Goal: Task Accomplishment & Management: Use online tool/utility

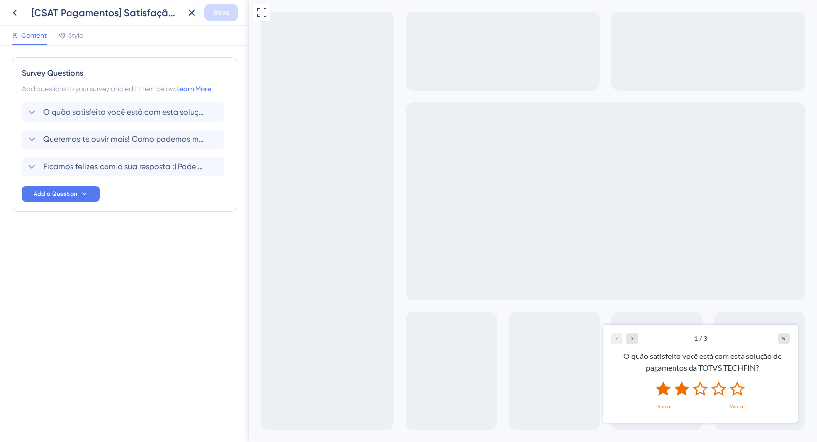
click at [684, 392] on icon "Rate 2 star" at bounding box center [681, 388] width 15 height 15
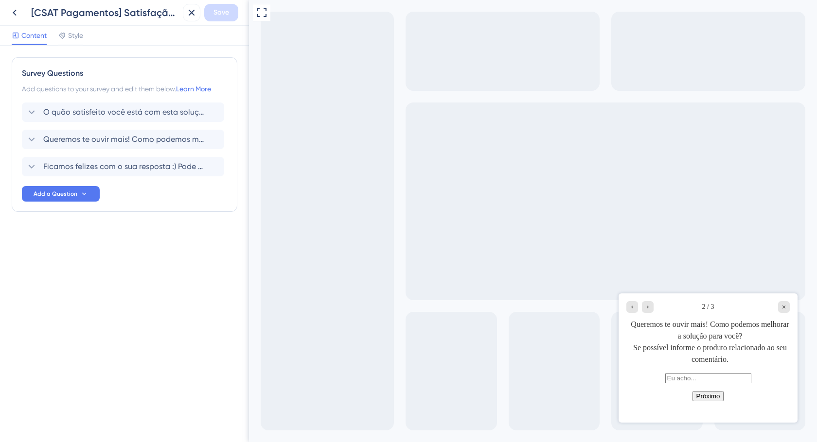
click at [698, 382] on input "text" at bounding box center [708, 378] width 86 height 10
type input "dasdasd"
click at [703, 402] on button "Próximo" at bounding box center [708, 396] width 32 height 10
click at [709, 402] on button "Próximo" at bounding box center [708, 396] width 32 height 10
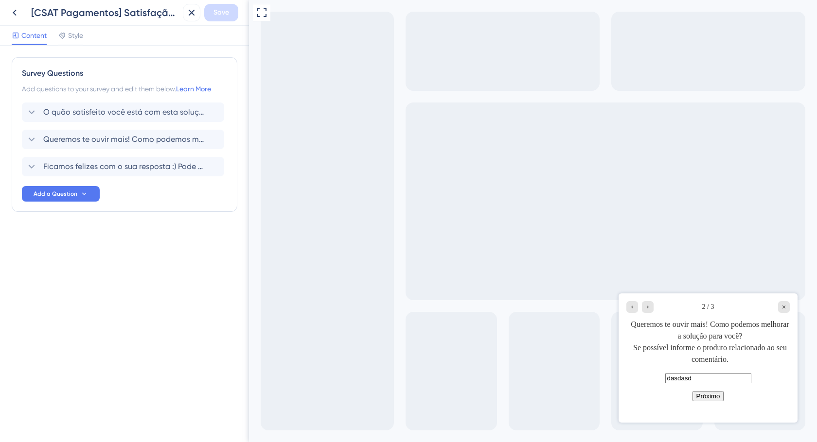
click at [710, 402] on button "Próximo" at bounding box center [708, 396] width 32 height 10
click at [711, 402] on button "Próximo" at bounding box center [708, 396] width 32 height 10
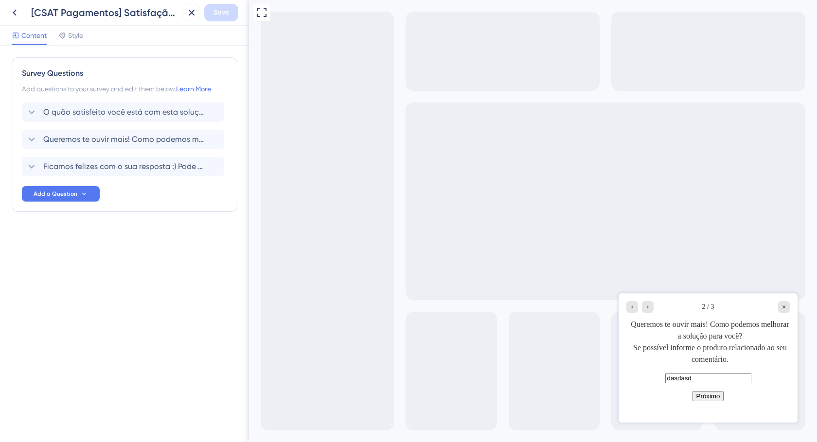
click at [713, 402] on button "Próximo" at bounding box center [708, 396] width 32 height 10
click at [714, 402] on button "Próximo" at bounding box center [708, 396] width 32 height 10
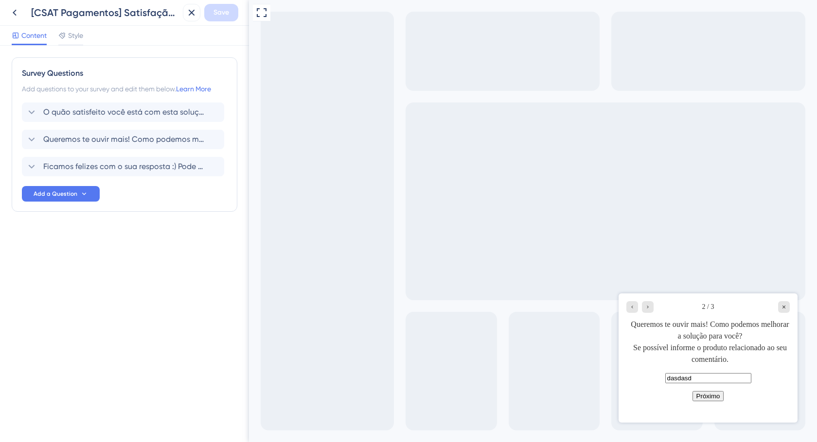
click at [714, 402] on button "Próximo" at bounding box center [708, 396] width 32 height 10
click at [715, 402] on button "Próximo" at bounding box center [708, 396] width 32 height 10
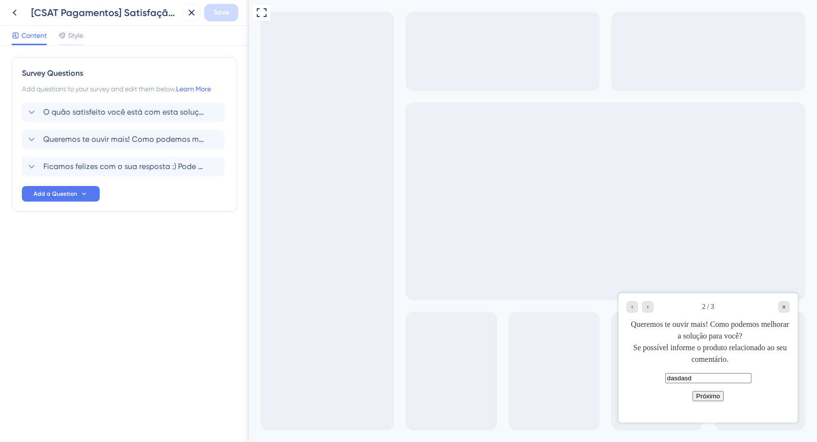
click at [715, 402] on button "Próximo" at bounding box center [708, 396] width 32 height 10
click at [712, 402] on button "Próximo" at bounding box center [708, 396] width 32 height 10
click at [713, 402] on button "Próximo" at bounding box center [708, 396] width 32 height 10
click at [714, 402] on button "Próximo" at bounding box center [708, 396] width 32 height 10
click at [714, 401] on button "Próximo" at bounding box center [708, 396] width 32 height 10
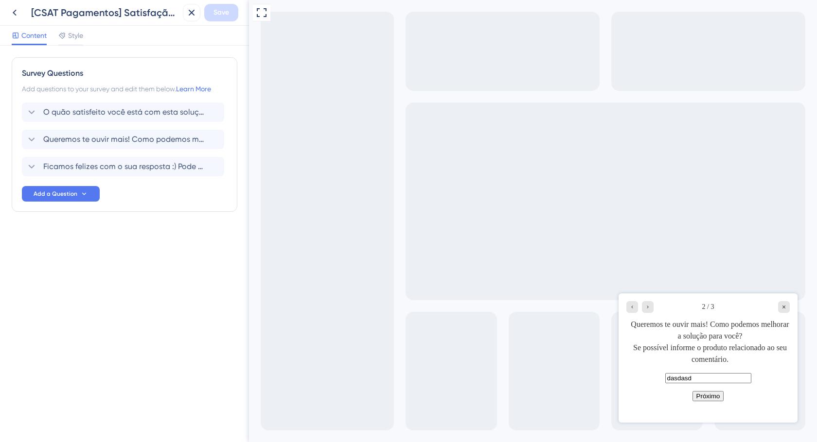
click at [714, 401] on button "Próximo" at bounding box center [708, 396] width 32 height 10
click at [714, 400] on button "Próximo" at bounding box center [708, 396] width 32 height 10
click at [704, 402] on button "Próximo" at bounding box center [708, 396] width 32 height 10
click at [705, 402] on button "Próximo" at bounding box center [708, 396] width 32 height 10
drag, startPoint x: 705, startPoint y: 404, endPoint x: 691, endPoint y: 345, distance: 61.5
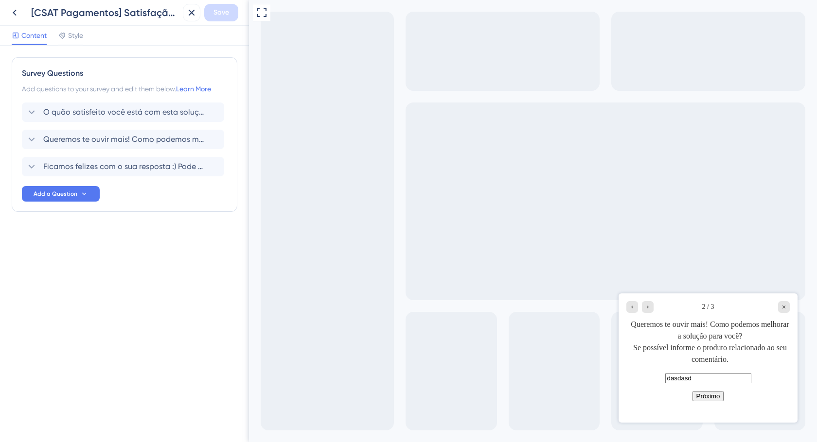
click at [706, 402] on button "Próximo" at bounding box center [708, 396] width 32 height 10
drag, startPoint x: 688, startPoint y: 352, endPoint x: 717, endPoint y: 350, distance: 28.8
click at [688, 352] on div "Queremos te ouvir mais! Como podemos melhorar a solução para você? Se possível …" at bounding box center [709, 342] width 159 height 47
click at [84, 199] on button "Add a Question" at bounding box center [61, 194] width 78 height 16
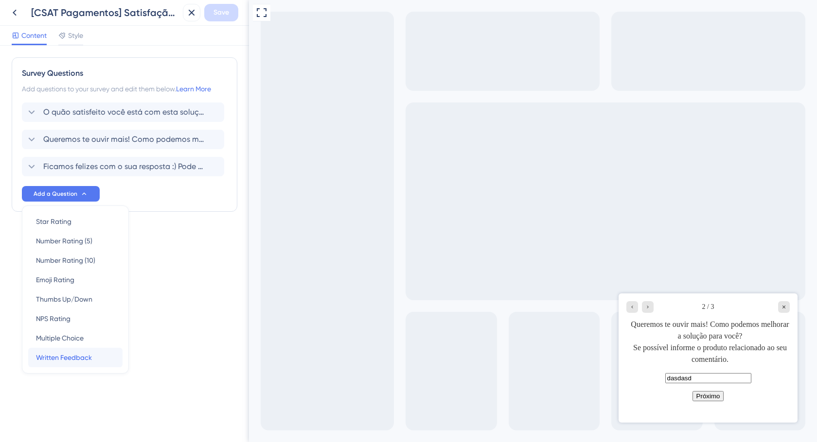
click at [82, 359] on span "Written Feedback" at bounding box center [64, 358] width 56 height 12
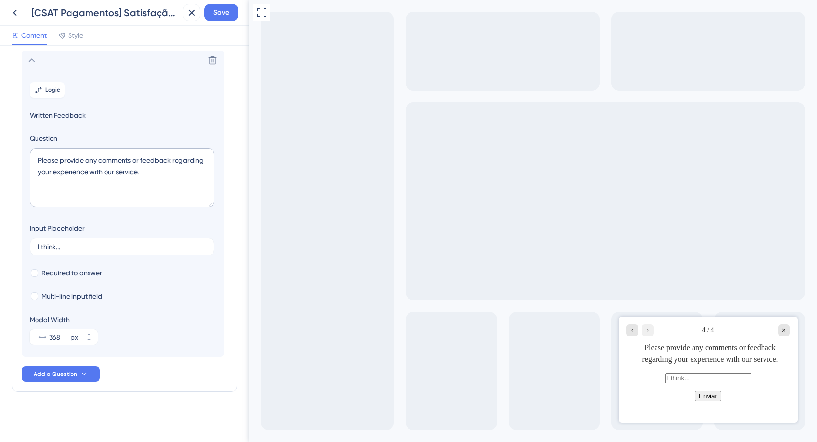
scroll to position [134, 0]
click at [218, 60] on button at bounding box center [213, 60] width 16 height 16
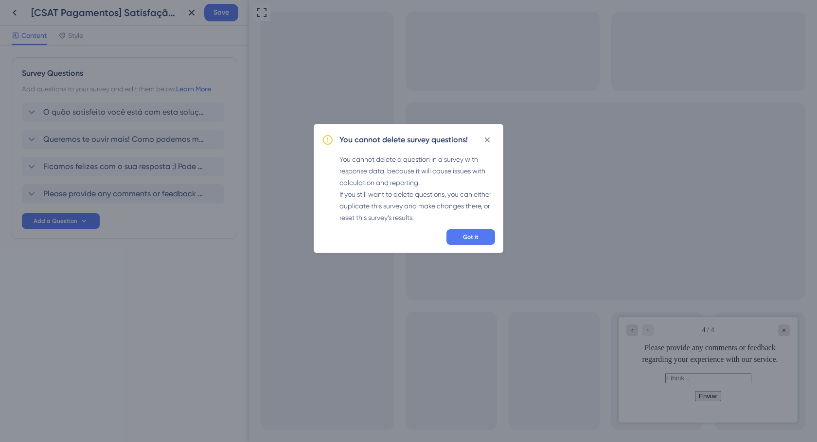
scroll to position [0, 0]
click at [479, 233] on button "Got it" at bounding box center [470, 237] width 49 height 16
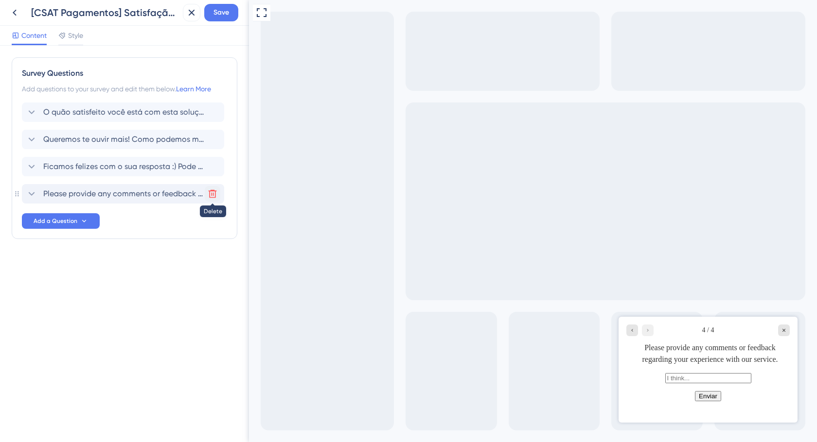
click at [211, 195] on icon at bounding box center [213, 194] width 10 height 10
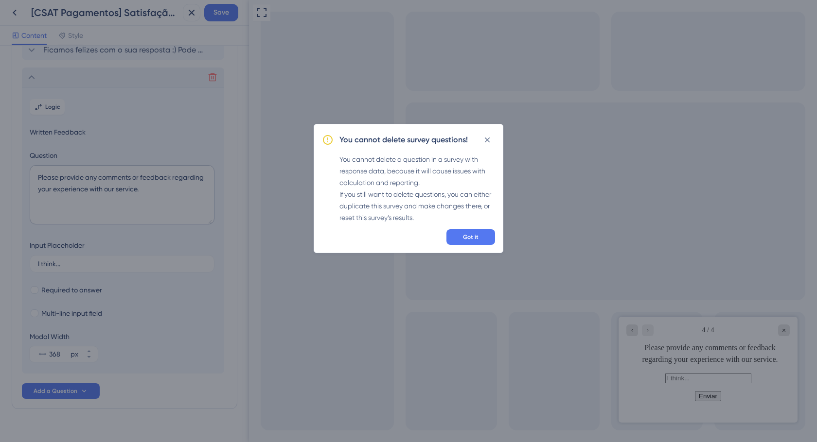
scroll to position [134, 0]
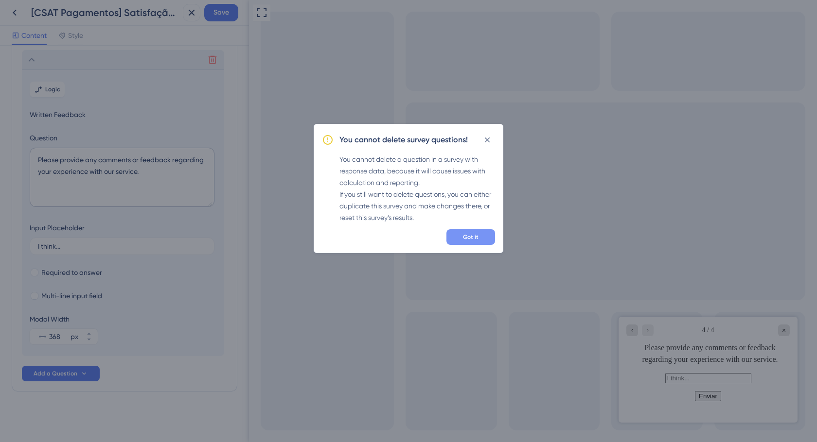
click at [472, 236] on span "Got it" at bounding box center [471, 237] width 16 height 8
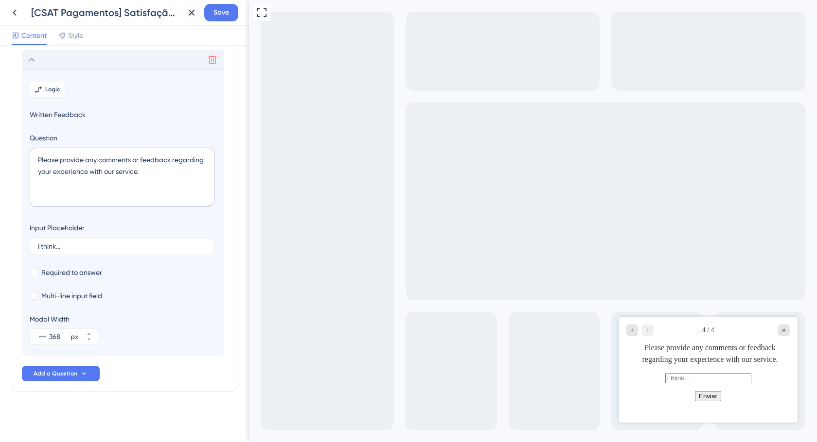
scroll to position [0, 0]
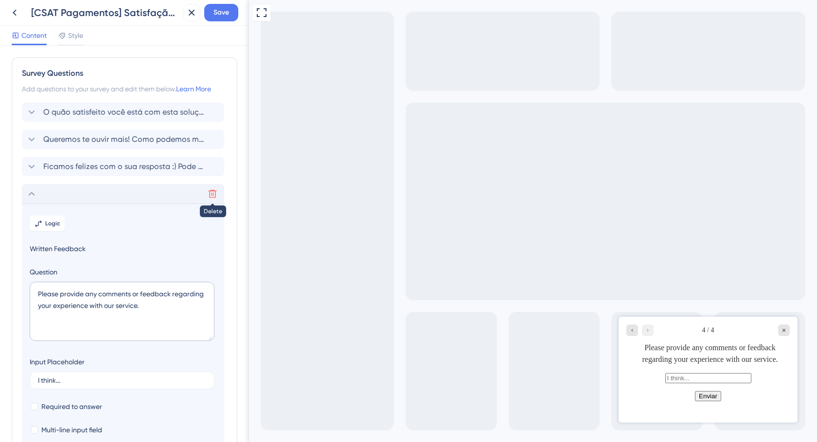
click at [208, 196] on icon at bounding box center [213, 194] width 10 height 10
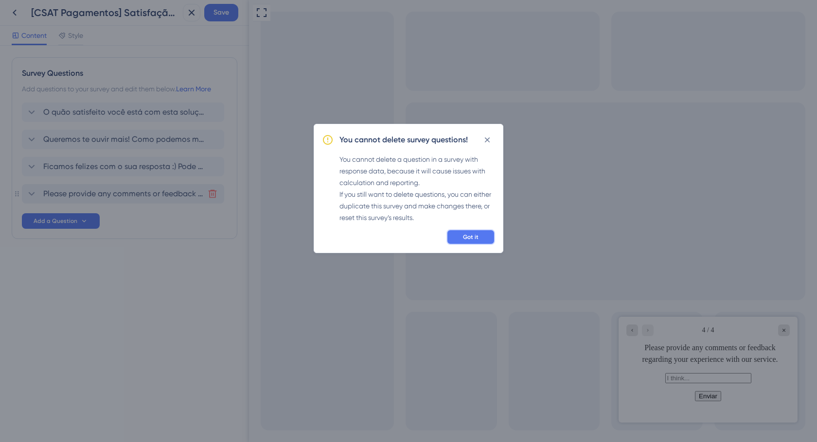
click at [463, 242] on button "Got it" at bounding box center [470, 237] width 49 height 16
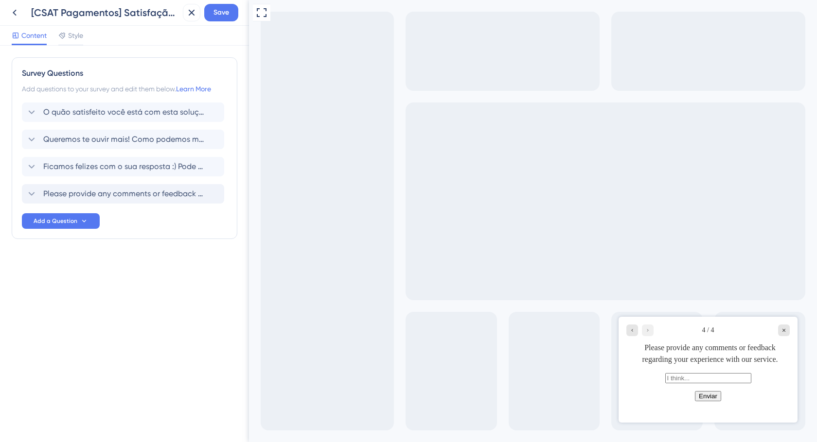
drag, startPoint x: 18, startPoint y: 191, endPoint x: 105, endPoint y: 205, distance: 88.6
click at [101, 206] on div "Survey Questions Add questions to your survey and edit them below. Learn More O…" at bounding box center [125, 148] width 226 height 182
click at [208, 195] on icon at bounding box center [213, 194] width 10 height 10
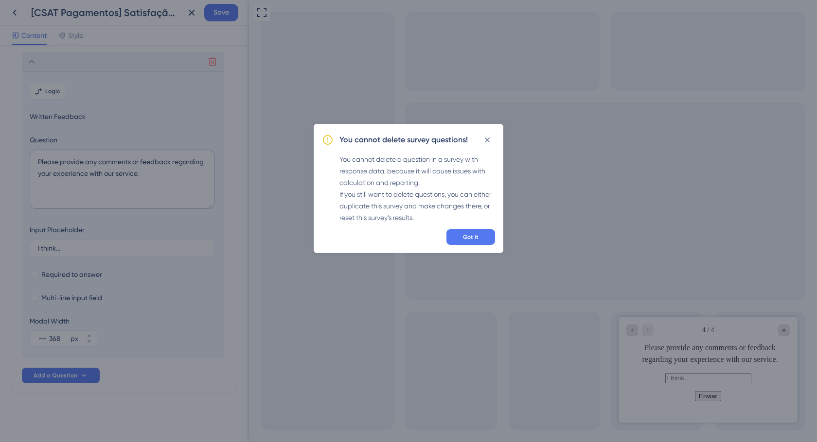
scroll to position [134, 0]
click at [483, 232] on button "Got it" at bounding box center [470, 237] width 49 height 16
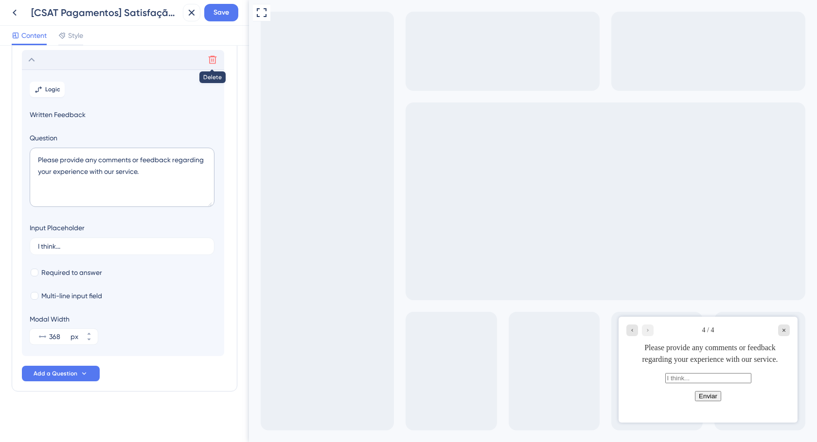
click at [216, 64] on icon at bounding box center [213, 60] width 10 height 10
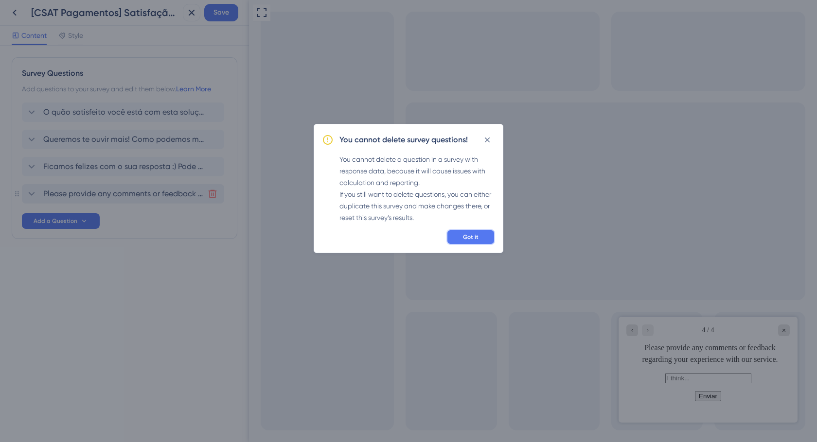
click at [474, 237] on span "Got it" at bounding box center [471, 237] width 16 height 8
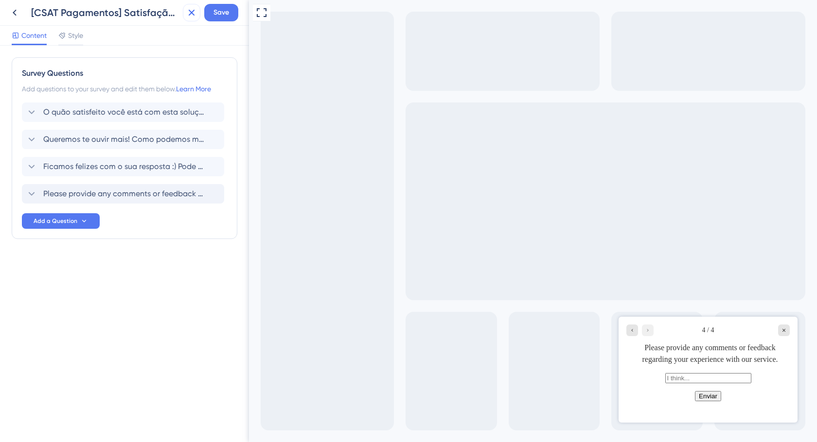
click at [193, 15] on icon at bounding box center [192, 13] width 12 height 12
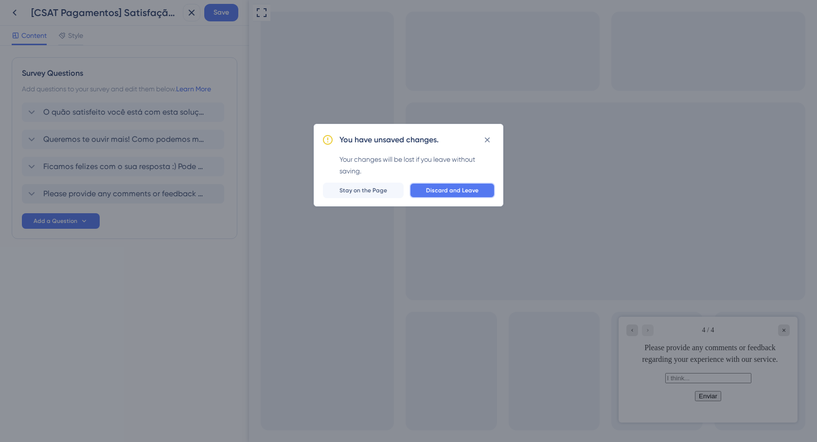
drag, startPoint x: 466, startPoint y: 192, endPoint x: 475, endPoint y: 190, distance: 8.9
click at [475, 190] on span "Discard and Leave" at bounding box center [452, 191] width 53 height 8
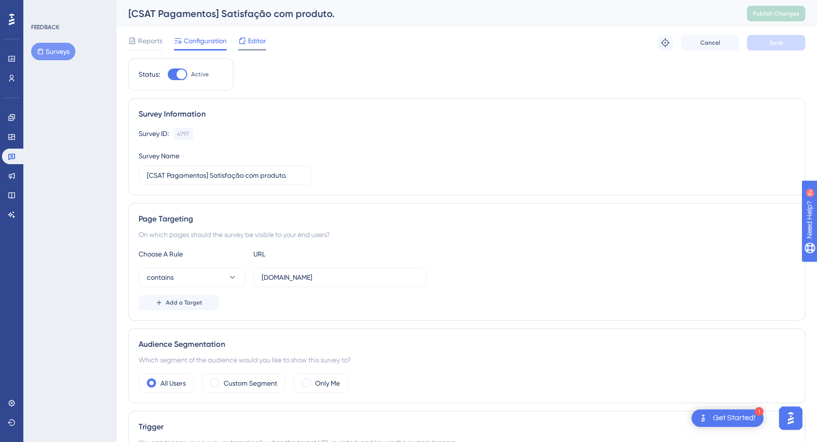
click at [253, 42] on span "Editor" at bounding box center [257, 41] width 18 height 12
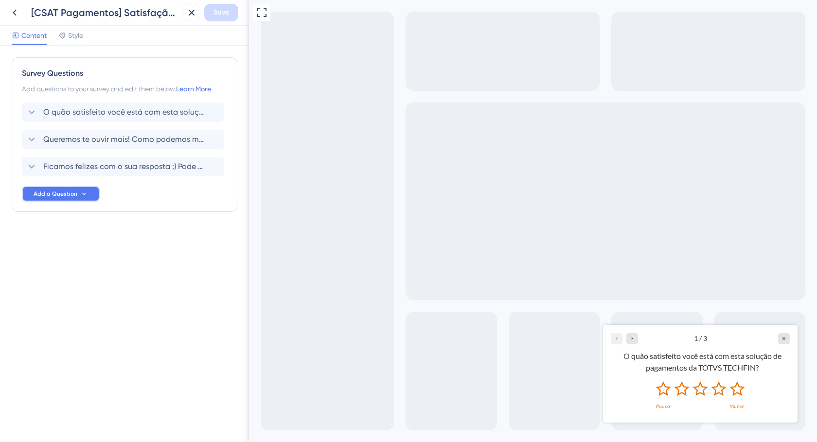
click at [94, 195] on button "Add a Question" at bounding box center [61, 194] width 78 height 16
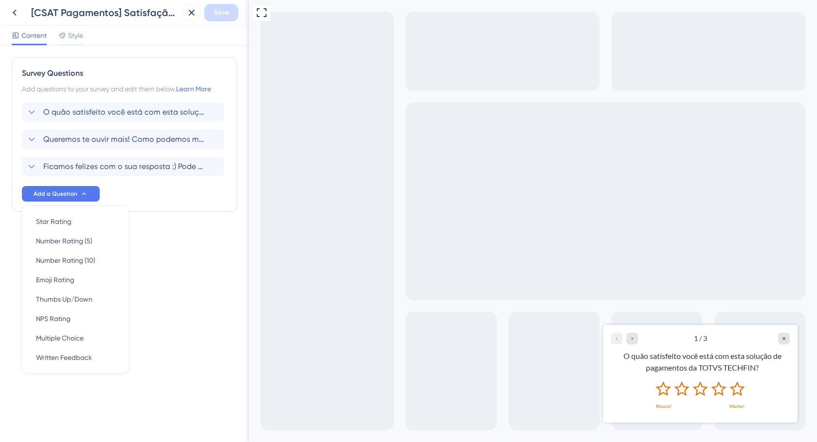
click at [395, 227] on div at bounding box center [533, 221] width 568 height 442
drag, startPoint x: 88, startPoint y: 37, endPoint x: 79, endPoint y: 36, distance: 8.8
click at [87, 37] on div "Content Style" at bounding box center [124, 36] width 249 height 20
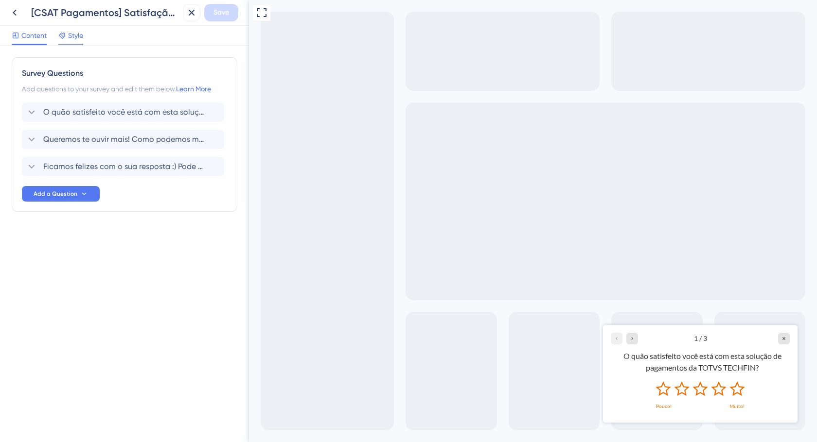
click at [79, 36] on span "Style" at bounding box center [75, 36] width 15 height 12
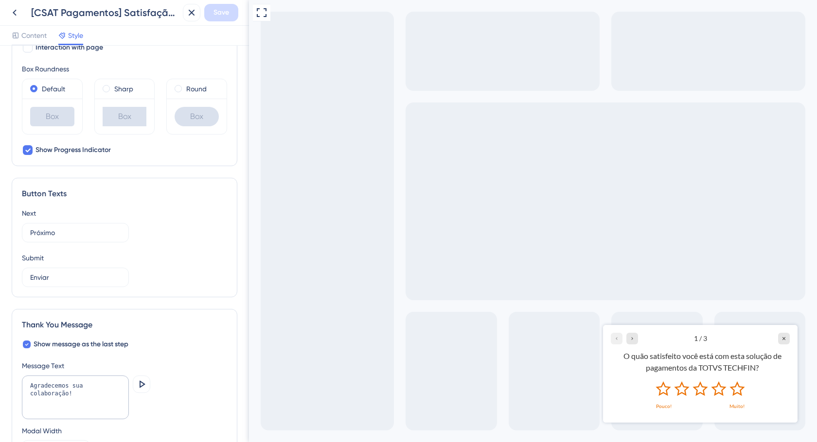
scroll to position [531, 0]
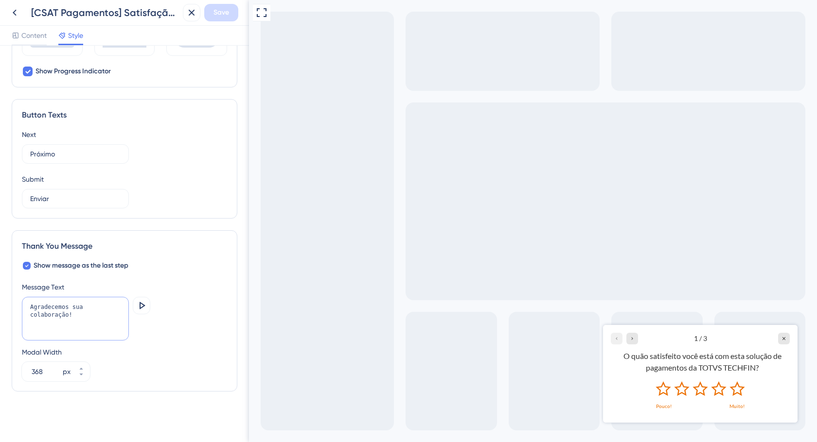
drag, startPoint x: 95, startPoint y: 318, endPoint x: 40, endPoint y: 338, distance: 58.9
click at [3, 304] on div "Color & Typography Background #ffffff Text #363636 Answers #EC7000 Background S…" at bounding box center [124, 244] width 249 height 397
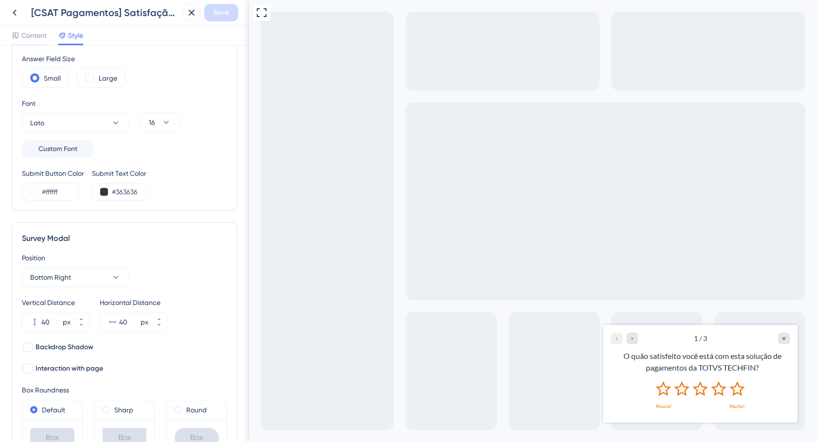
scroll to position [0, 0]
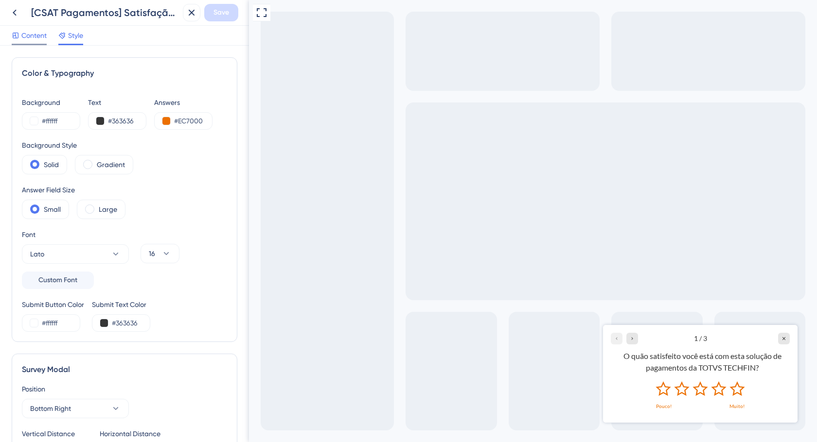
click at [40, 34] on span "Content" at bounding box center [33, 36] width 25 height 12
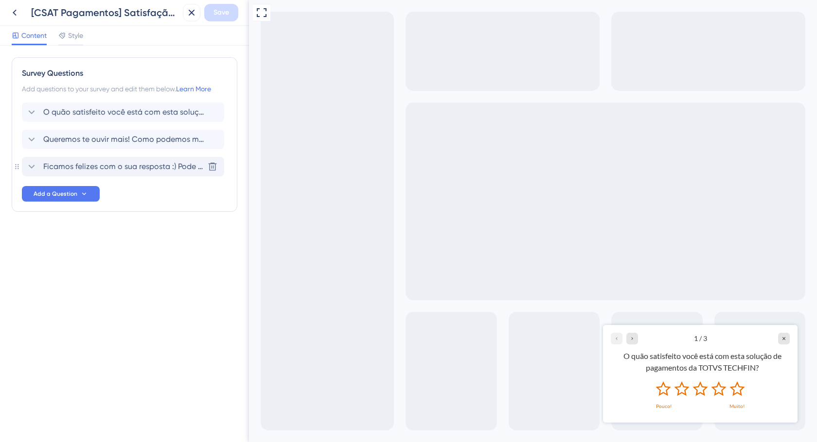
click at [154, 165] on span "Ficamos felizes com o sua resposta :) Pode nos dizer o que você mais gosta na n…" at bounding box center [123, 167] width 160 height 12
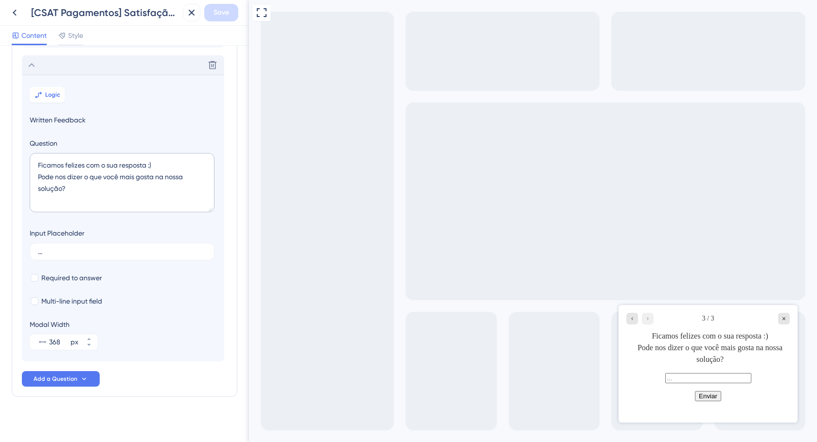
scroll to position [107, 0]
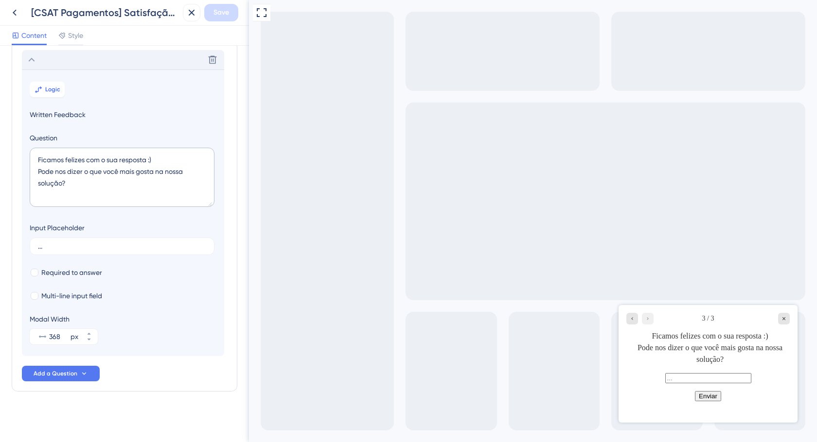
click at [707, 402] on button "Enviar" at bounding box center [708, 396] width 26 height 10
click at [15, 14] on icon at bounding box center [15, 13] width 4 height 6
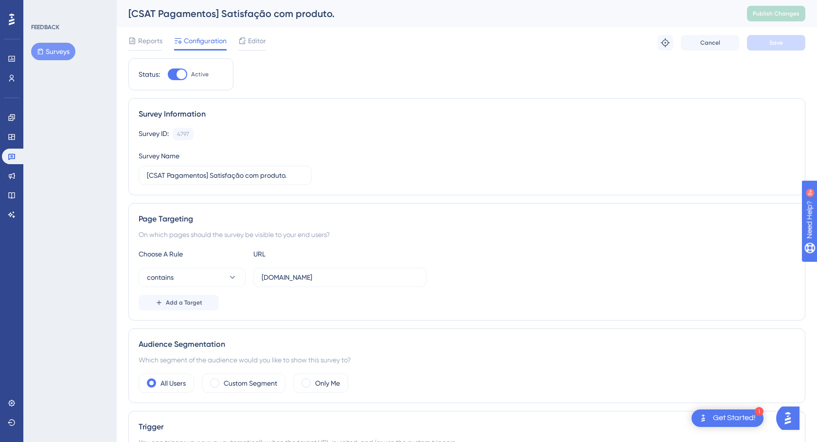
click at [244, 41] on icon at bounding box center [242, 40] width 6 height 6
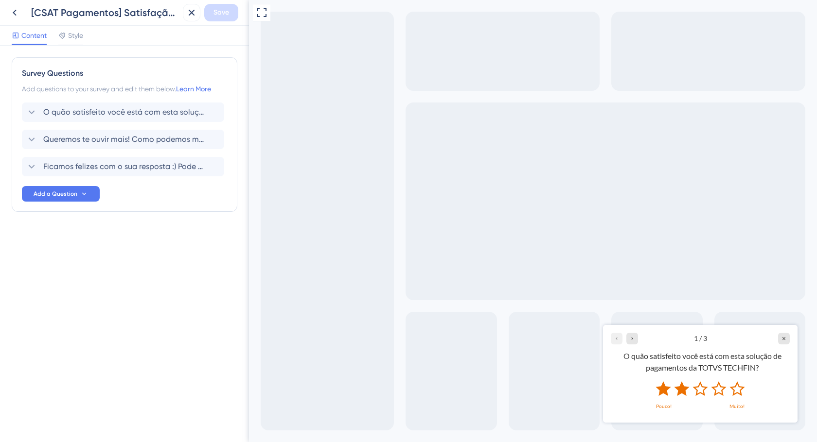
click at [685, 393] on icon "Rate 2 star" at bounding box center [681, 388] width 15 height 15
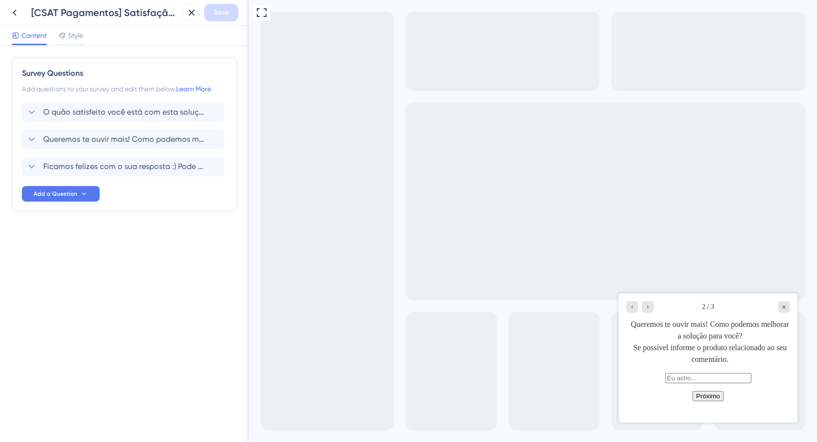
click at [713, 402] on button "Próximo" at bounding box center [708, 396] width 32 height 10
click at [714, 402] on button "Próximo" at bounding box center [708, 396] width 32 height 10
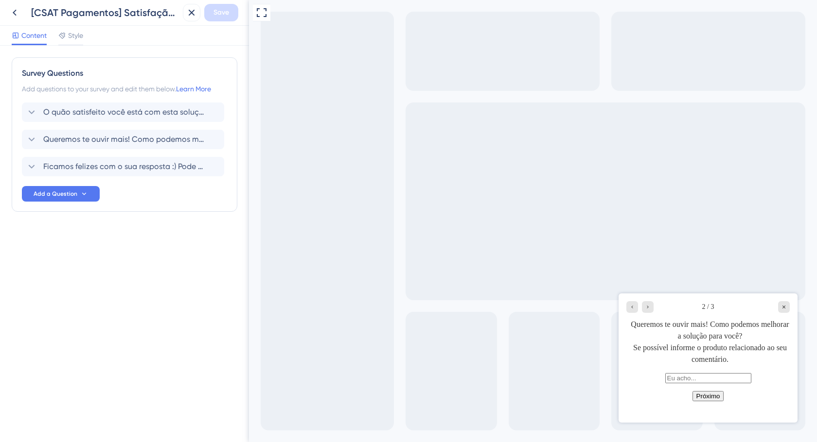
click at [714, 402] on button "Próximo" at bounding box center [708, 396] width 32 height 10
click at [715, 402] on button "Próximo" at bounding box center [708, 396] width 32 height 10
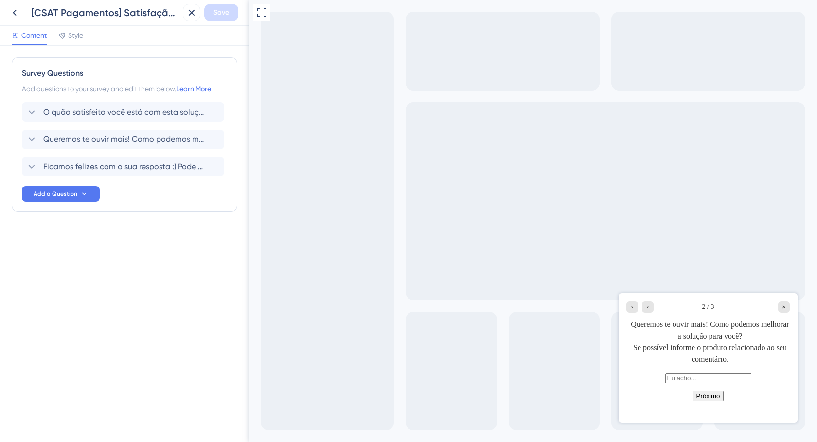
click at [716, 402] on button "Próximo" at bounding box center [708, 396] width 32 height 10
click at [716, 401] on button "Próximo" at bounding box center [708, 396] width 32 height 10
click at [717, 401] on button "Próximo" at bounding box center [708, 396] width 32 height 10
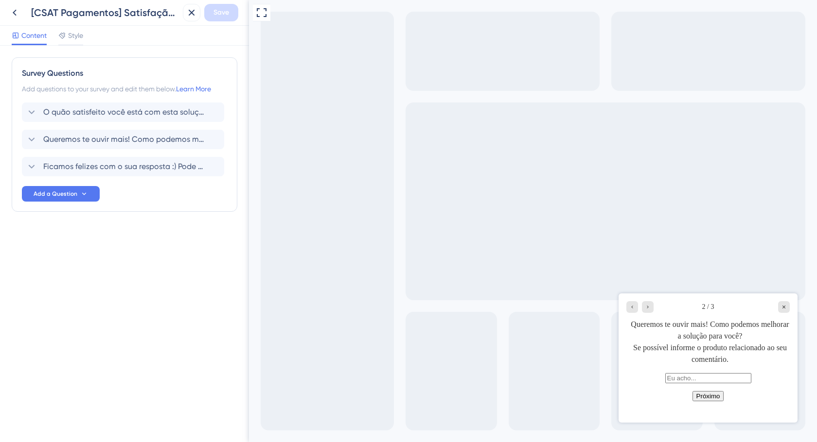
click at [717, 401] on button "Próximo" at bounding box center [708, 396] width 32 height 10
click at [718, 401] on button "Próximo" at bounding box center [708, 396] width 32 height 10
drag, startPoint x: 94, startPoint y: 42, endPoint x: 84, endPoint y: 34, distance: 13.1
click at [88, 37] on div "Content Style" at bounding box center [124, 36] width 249 height 20
click at [82, 34] on span "Style" at bounding box center [75, 36] width 15 height 12
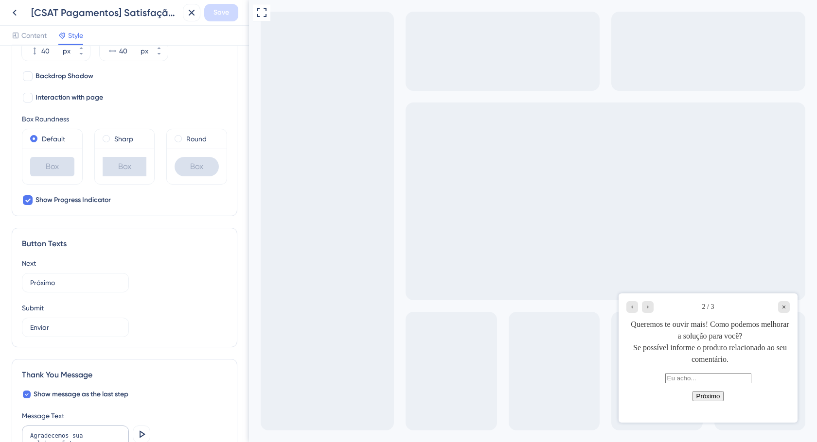
scroll to position [436, 0]
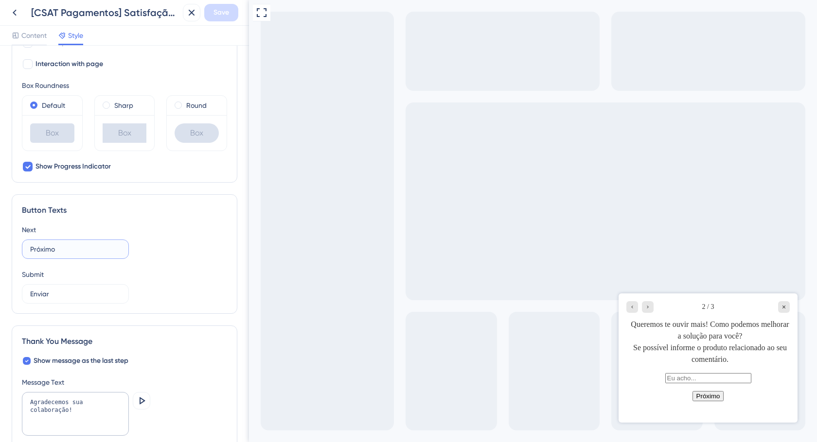
drag, startPoint x: 59, startPoint y: 251, endPoint x: 17, endPoint y: 247, distance: 43.0
click at [17, 247] on div "Button Texts Next Próximo Submit Enviar" at bounding box center [125, 254] width 226 height 120
type input "Enviar"
click at [214, 11] on span "Save" at bounding box center [221, 13] width 16 height 12
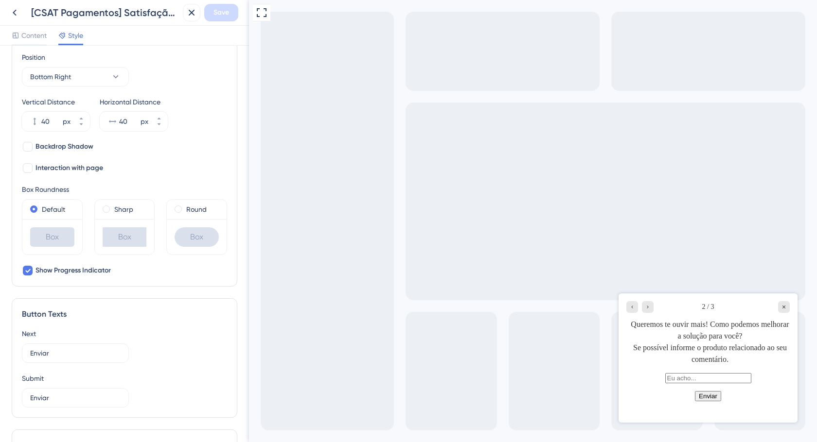
scroll to position [330, 0]
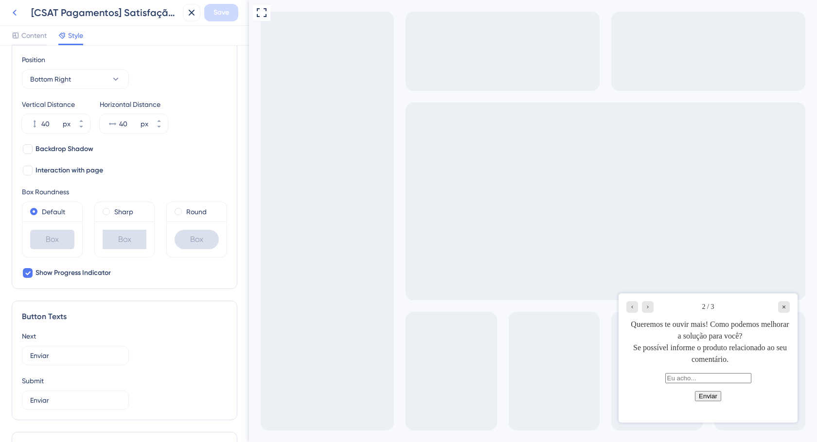
click at [18, 16] on icon at bounding box center [15, 13] width 12 height 12
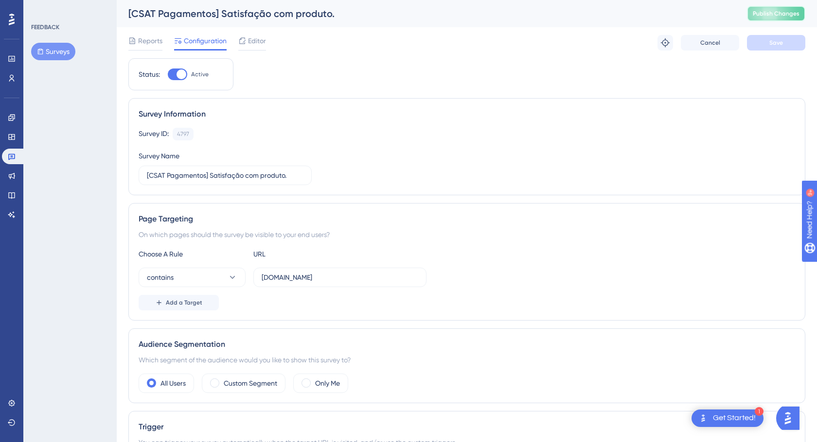
click at [799, 11] on button "Publish Changes" at bounding box center [776, 14] width 58 height 16
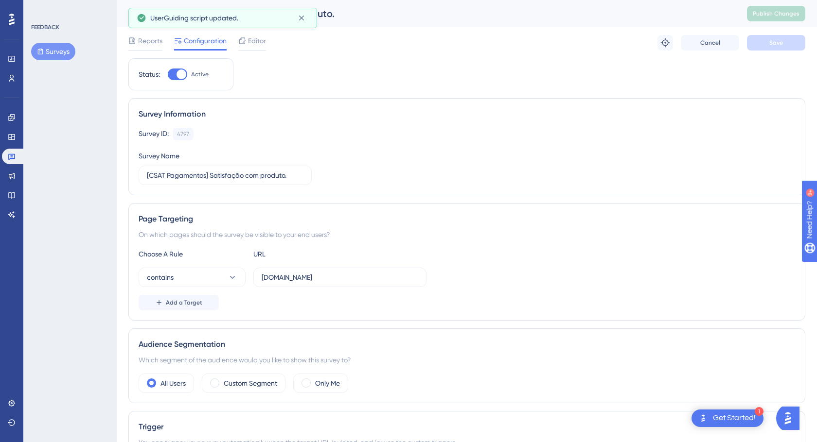
click at [255, 41] on span "Editor" at bounding box center [257, 41] width 18 height 12
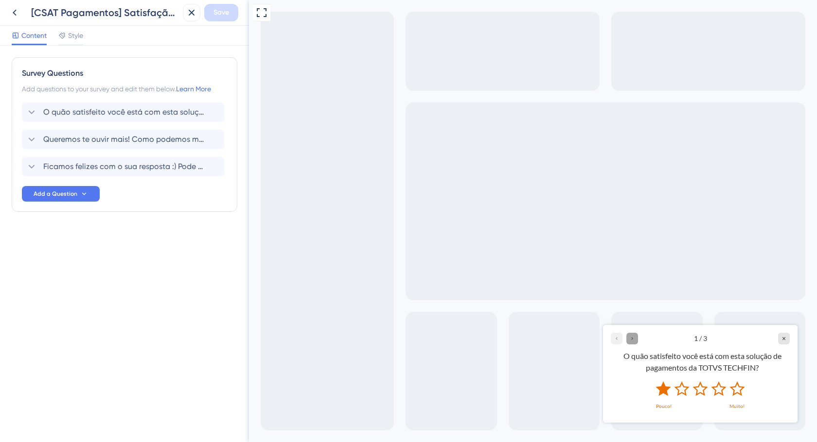
click at [633, 338] on icon "Go to Question 2" at bounding box center [632, 338] width 6 height 6
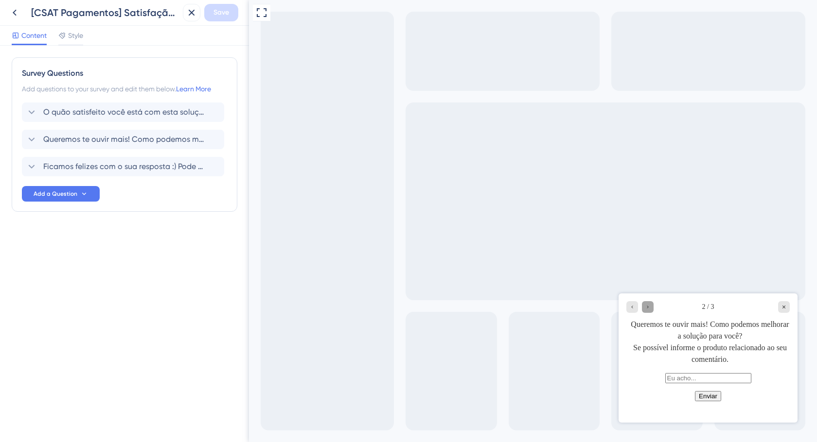
click at [645, 309] on icon "Go to Question 3" at bounding box center [648, 307] width 6 height 6
drag, startPoint x: 629, startPoint y: 310, endPoint x: 1003, endPoint y: 606, distance: 477.2
click at [629, 310] on div "Go to Question 1" at bounding box center [632, 307] width 12 height 12
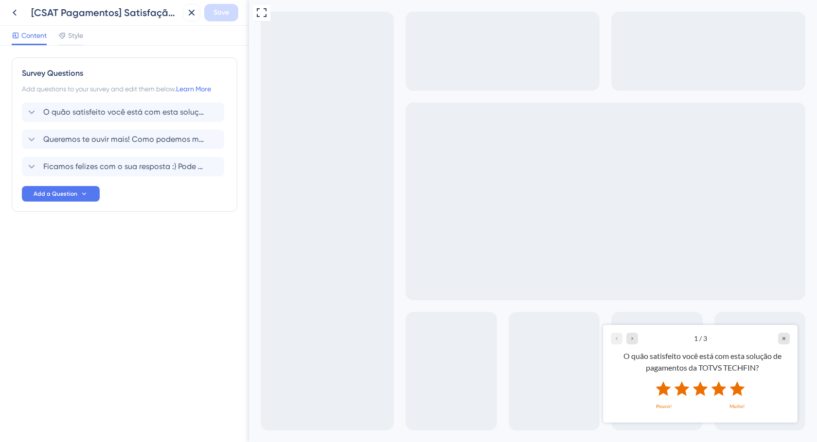
click at [735, 390] on icon "Rate 5 star" at bounding box center [736, 388] width 15 height 15
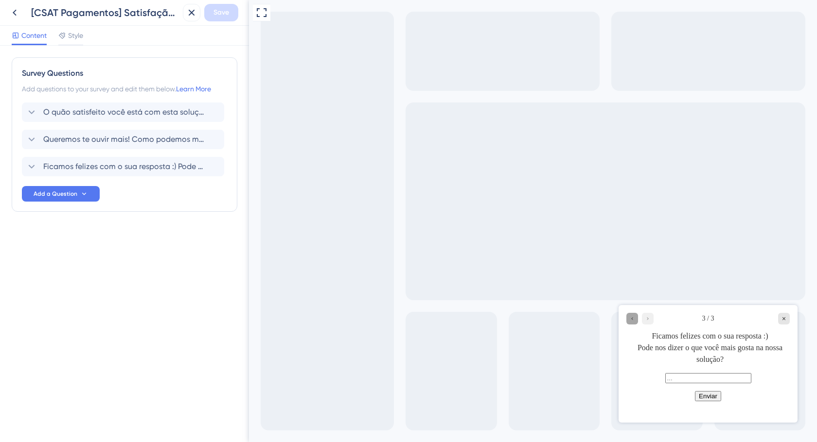
click at [629, 316] on div "Go to Question 2" at bounding box center [632, 319] width 12 height 12
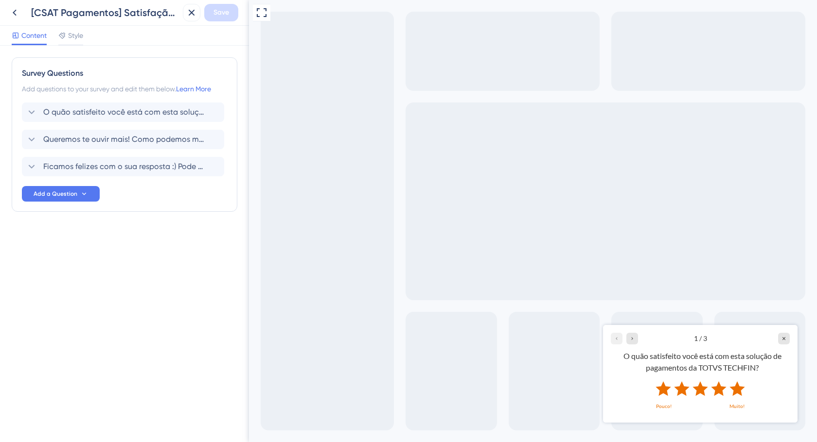
click at [683, 388] on icon "Rate 2 star" at bounding box center [681, 388] width 15 height 15
drag, startPoint x: 635, startPoint y: 340, endPoint x: 619, endPoint y: 371, distance: 35.0
click at [634, 340] on div "Go to Question 2" at bounding box center [632, 339] width 12 height 12
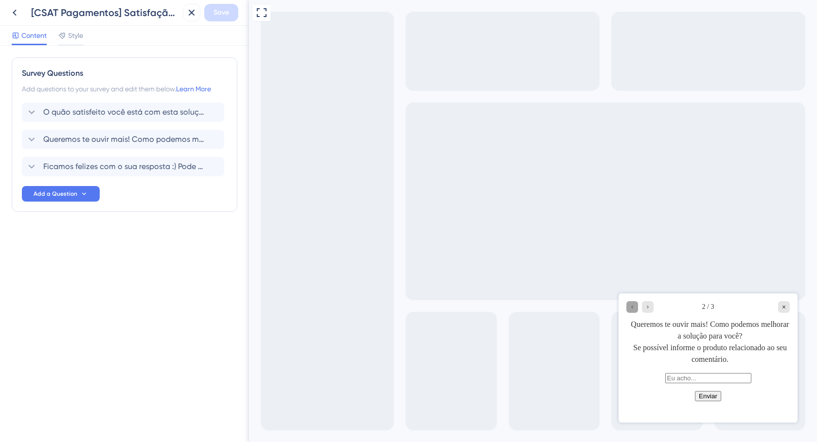
click at [630, 309] on icon "Go to Question 1" at bounding box center [632, 307] width 6 height 6
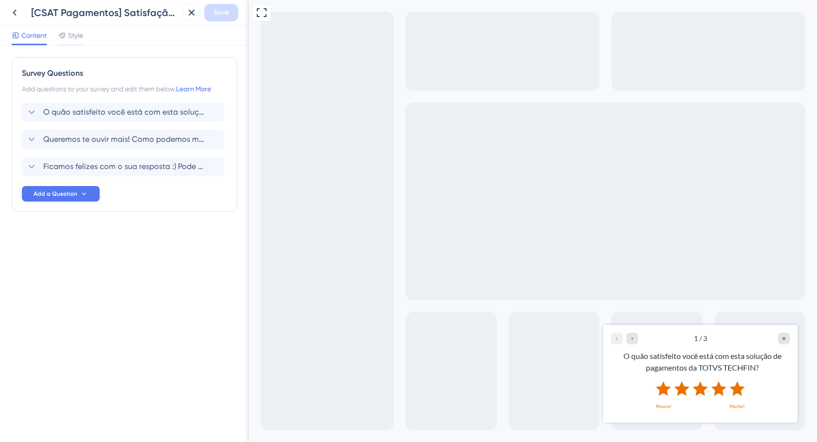
click at [740, 390] on icon "Rate 5 star" at bounding box center [736, 388] width 15 height 15
drag, startPoint x: 634, startPoint y: 340, endPoint x: 619, endPoint y: 360, distance: 25.0
click at [634, 340] on icon "Go to Question 2" at bounding box center [632, 338] width 6 height 6
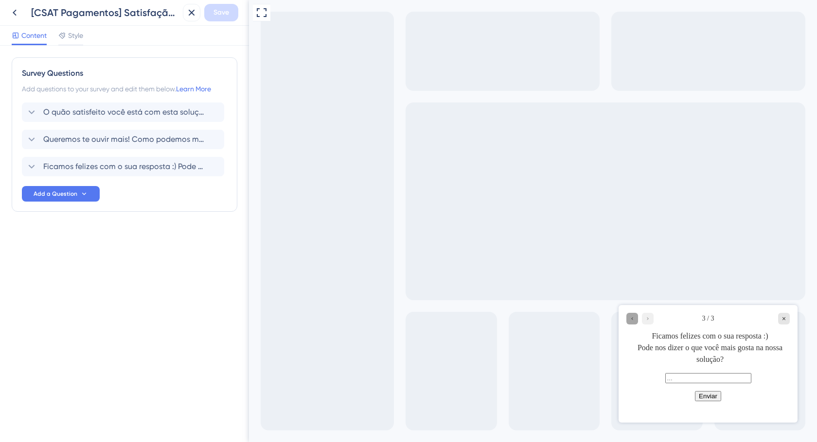
drag, startPoint x: 636, startPoint y: 320, endPoint x: 1009, endPoint y: 630, distance: 484.0
click at [636, 320] on div "Go to Question 2" at bounding box center [632, 319] width 12 height 12
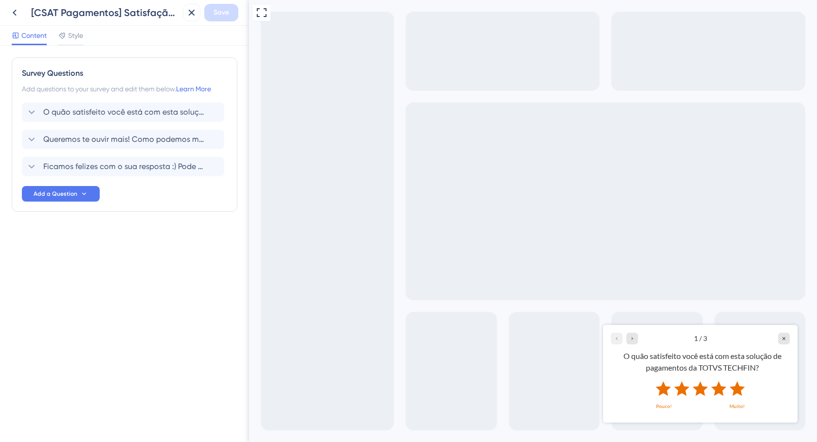
drag, startPoint x: 618, startPoint y: 341, endPoint x: 677, endPoint y: 363, distance: 63.4
click at [617, 341] on div at bounding box center [624, 339] width 27 height 12
click at [621, 339] on div at bounding box center [624, 339] width 27 height 12
click at [616, 339] on div at bounding box center [624, 339] width 27 height 12
drag, startPoint x: 637, startPoint y: 341, endPoint x: 620, endPoint y: 361, distance: 25.8
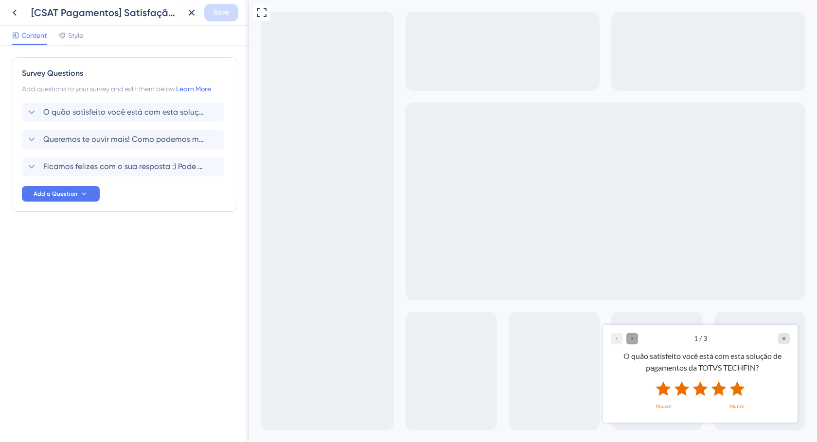
click at [637, 341] on div "Go to Question 2" at bounding box center [632, 339] width 12 height 12
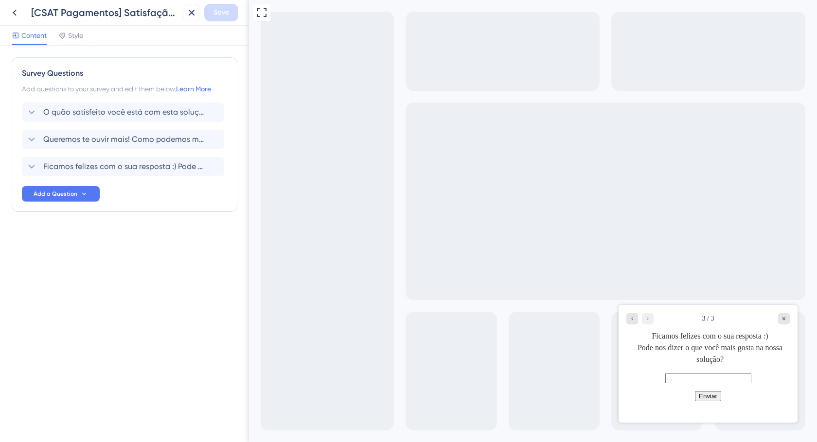
click at [714, 402] on button "Enviar" at bounding box center [708, 396] width 26 height 10
click at [679, 384] on input "text" at bounding box center [708, 378] width 86 height 10
type input "dsadfsaf"
click at [709, 402] on button "Enviar" at bounding box center [708, 396] width 26 height 10
click at [709, 351] on div "Ficamos felizes com o sua resposta :) Pode nos dizer o que você mais gosta na n…" at bounding box center [709, 348] width 159 height 35
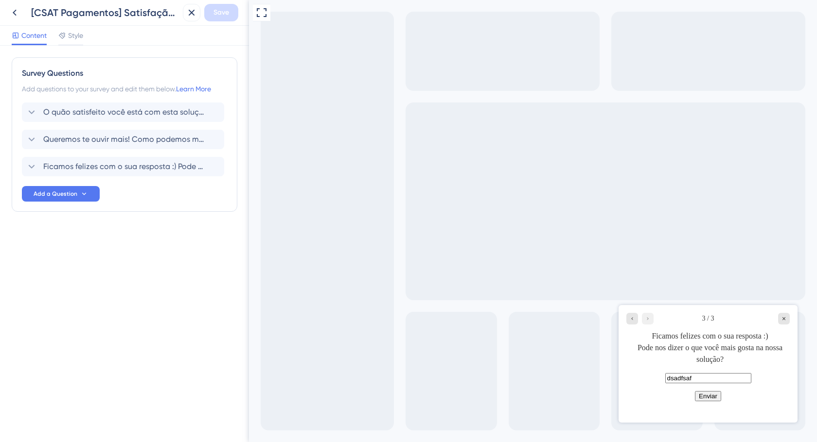
click at [647, 320] on div at bounding box center [639, 319] width 27 height 12
click at [636, 318] on div "Go to Question 2" at bounding box center [632, 319] width 12 height 12
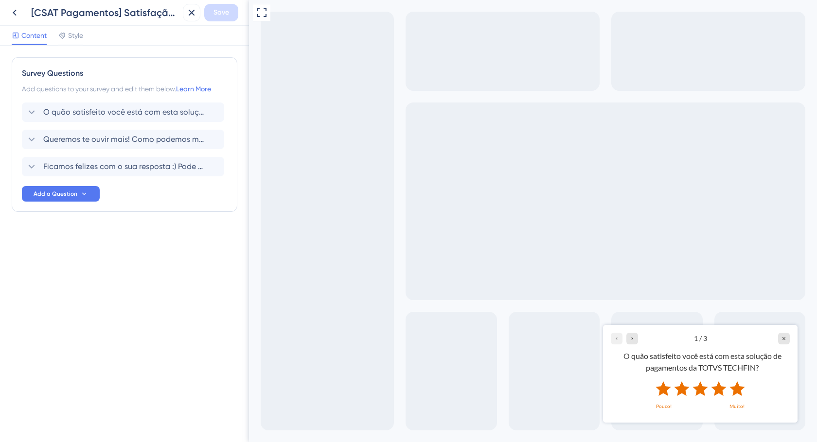
drag, startPoint x: 784, startPoint y: 339, endPoint x: 779, endPoint y: 344, distance: 6.9
click at [783, 339] on icon "Close survey" at bounding box center [784, 338] width 6 height 6
click at [19, 11] on icon at bounding box center [15, 13] width 12 height 12
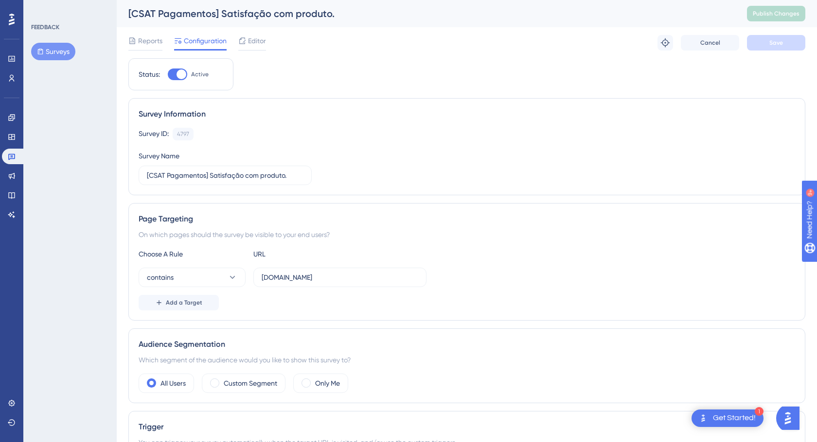
click at [141, 35] on div "Reports Configuration Editor Troubleshoot Cancel Save" at bounding box center [466, 42] width 677 height 31
click at [145, 41] on span "Reports" at bounding box center [150, 41] width 24 height 12
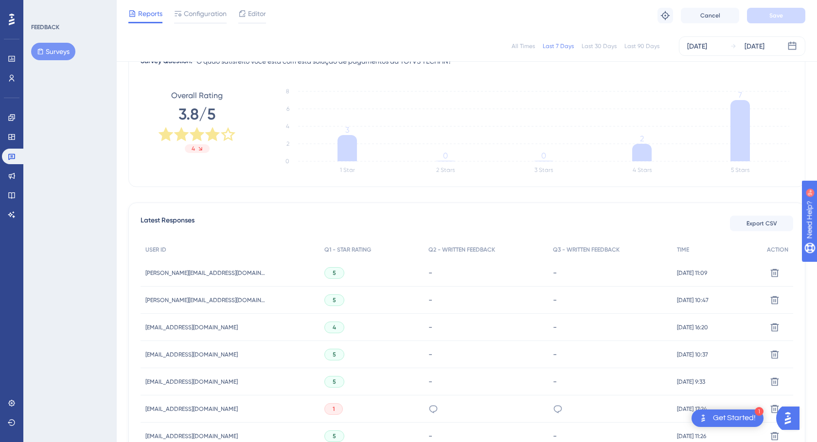
scroll to position [125, 0]
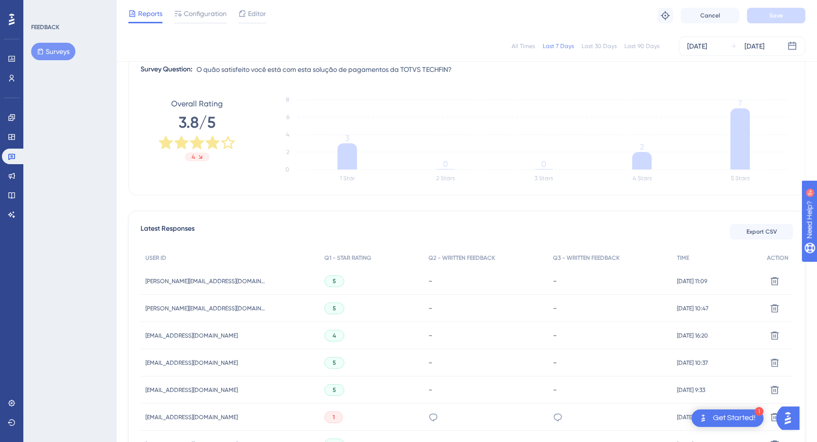
click at [61, 54] on button "Surveys" at bounding box center [53, 52] width 44 height 18
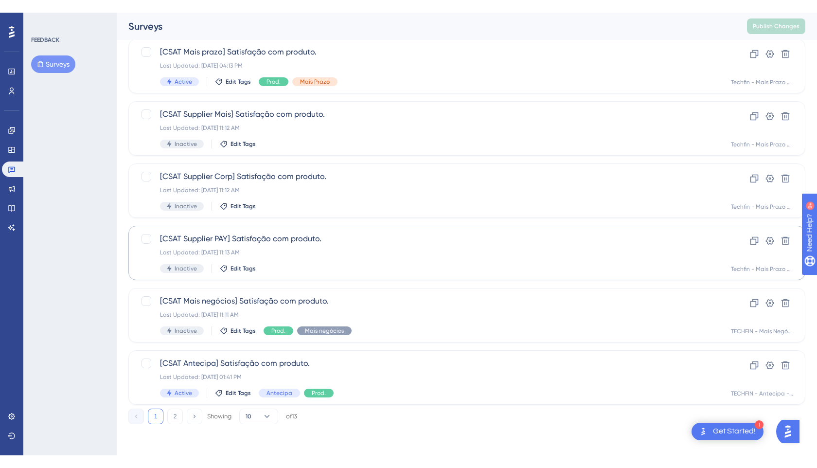
scroll to position [287, 0]
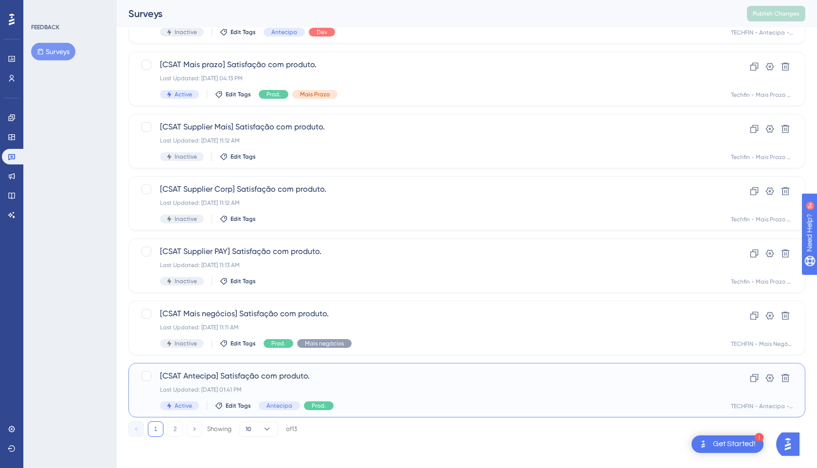
click at [298, 383] on div "[CSAT Antecipa] Satisfação com produto. Last Updated: [DATE] 01:41 PM Active Ed…" at bounding box center [428, 390] width 536 height 40
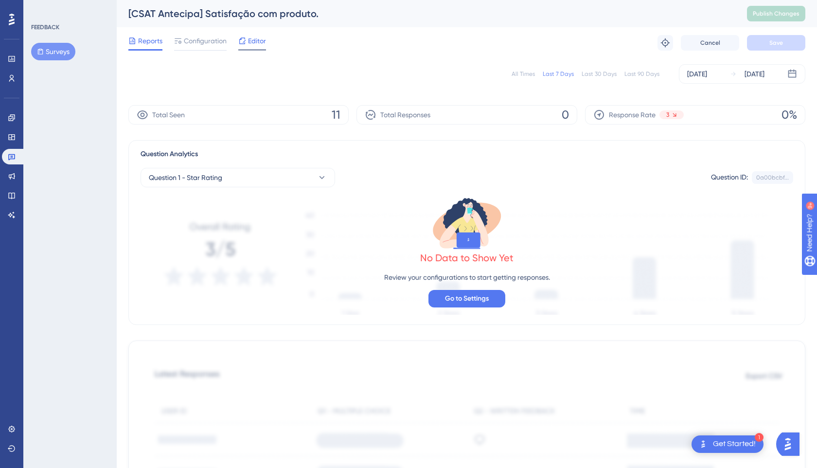
click at [244, 41] on icon at bounding box center [242, 40] width 6 height 6
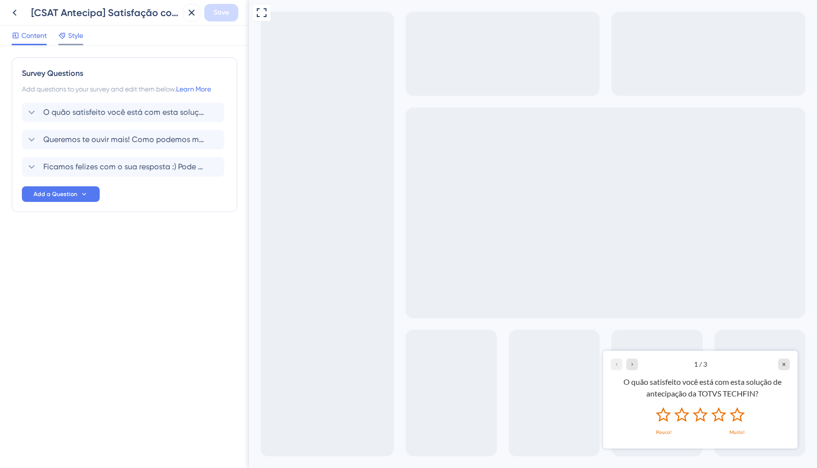
click at [83, 31] on span "Style" at bounding box center [75, 36] width 15 height 12
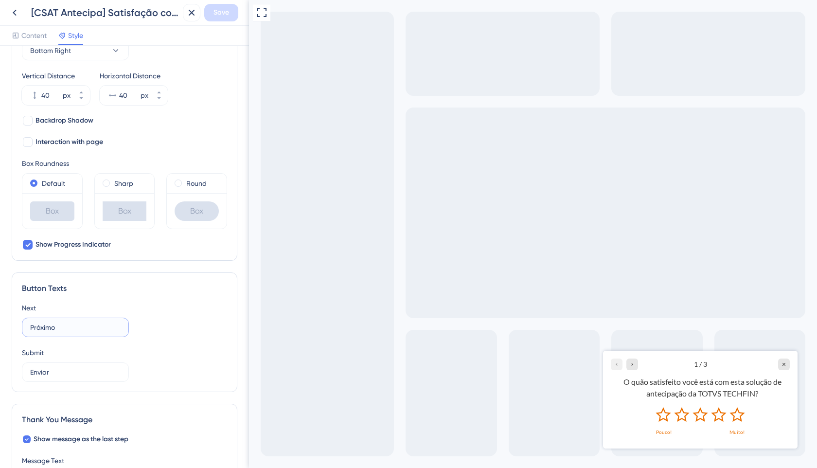
drag, startPoint x: 61, startPoint y: 325, endPoint x: -15, endPoint y: 322, distance: 76.4
click at [0, 0] on html "[CSAT Antecipa] Satisfação com produto. Save Content Style Color & Typography B…" at bounding box center [408, 0] width 817 height 0
type input "Enviar"
click at [231, 15] on button "Save" at bounding box center [221, 13] width 34 height 18
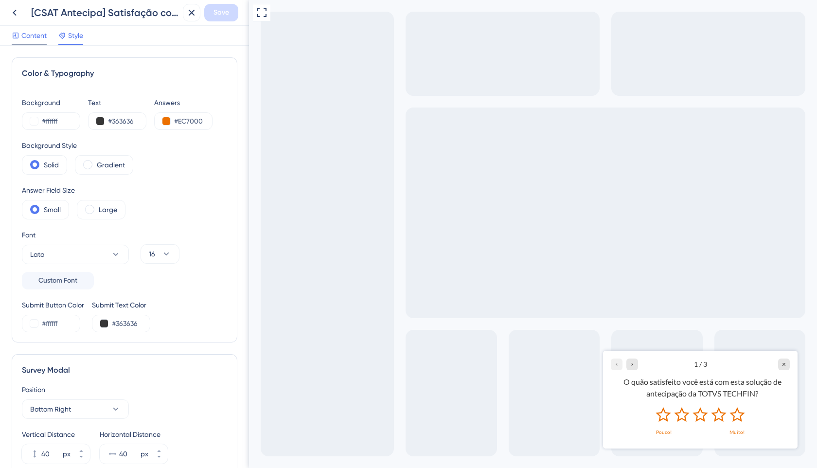
click at [37, 39] on span "Content" at bounding box center [33, 36] width 25 height 12
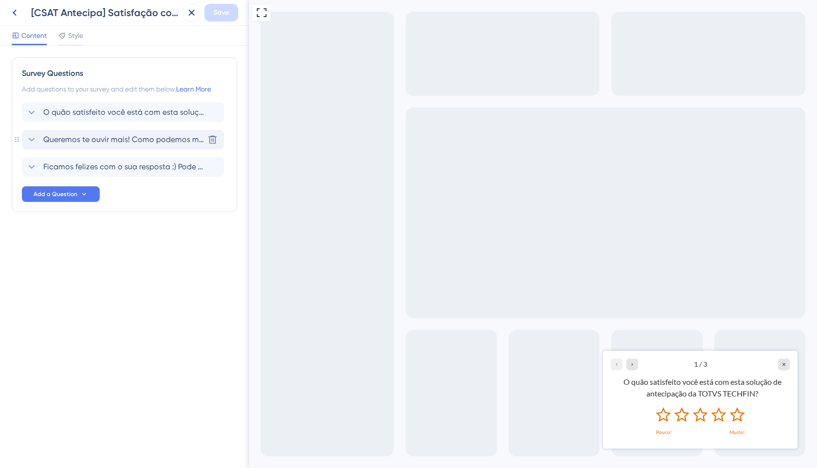
click at [81, 136] on span "Queremos te ouvir mais! Como podemos melhorar a solução para você?" at bounding box center [123, 140] width 160 height 12
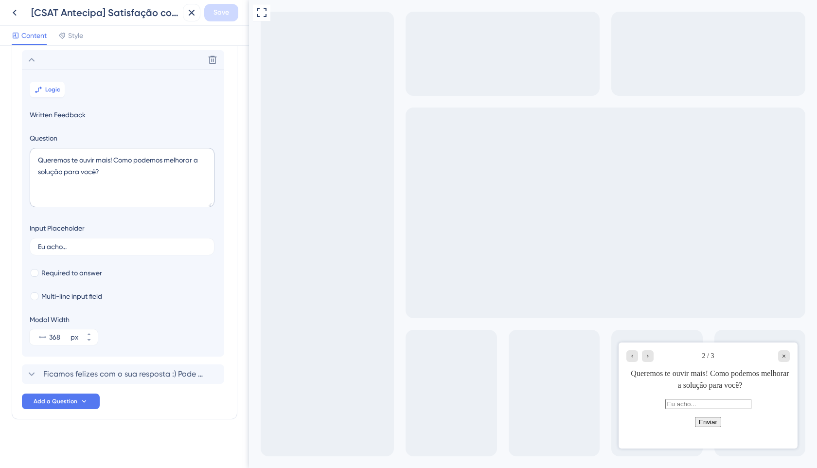
scroll to position [82, 0]
click at [53, 91] on button "Logic" at bounding box center [47, 88] width 35 height 16
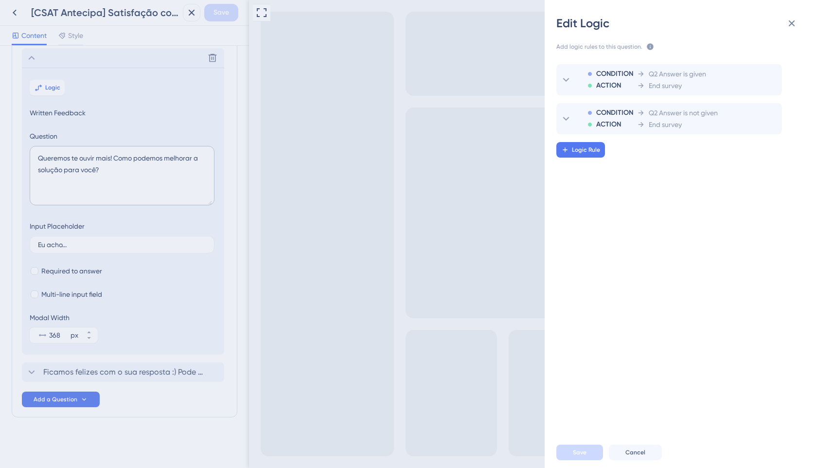
click at [31, 58] on div "Edit Logic Add logic rules to this question. The rules will apply after this qu…" at bounding box center [408, 234] width 817 height 468
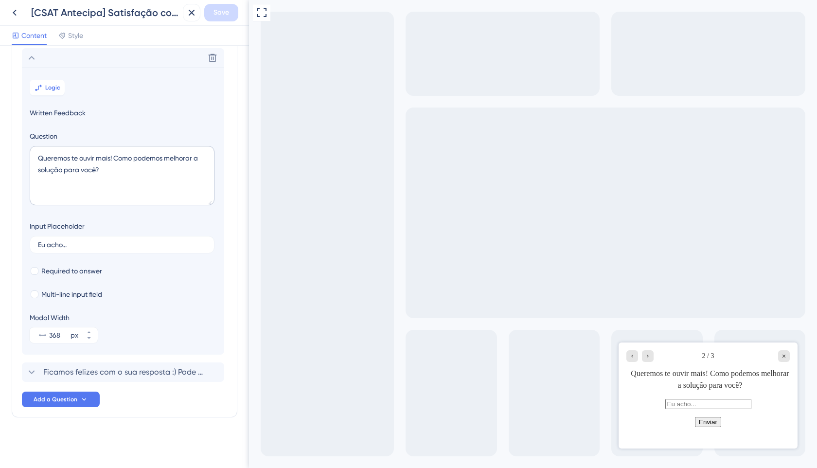
click at [32, 60] on icon at bounding box center [32, 58] width 12 height 12
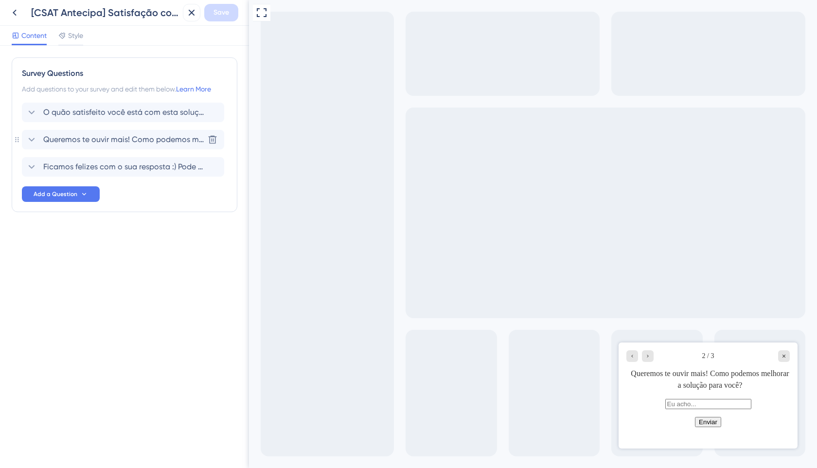
scroll to position [0, 0]
click at [64, 108] on span "O quão satisfeito você está com esta solução de antecipação da TOTVS TECHFIN?" at bounding box center [123, 112] width 160 height 12
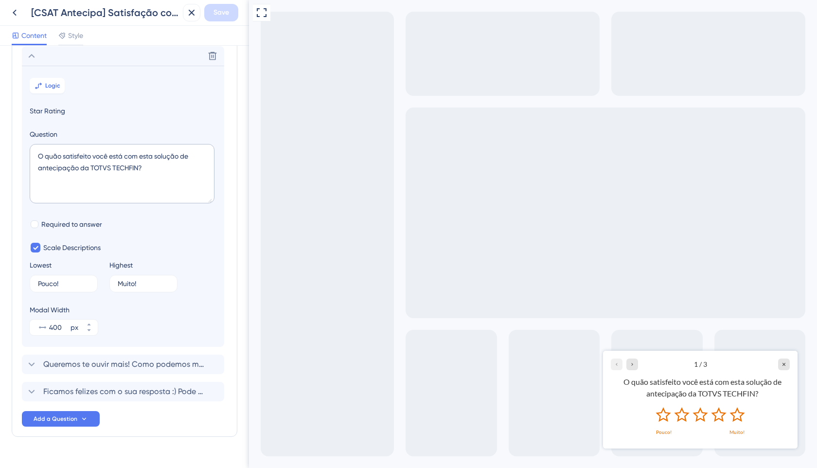
scroll to position [57, 0]
click at [51, 88] on span "Logic" at bounding box center [52, 85] width 15 height 8
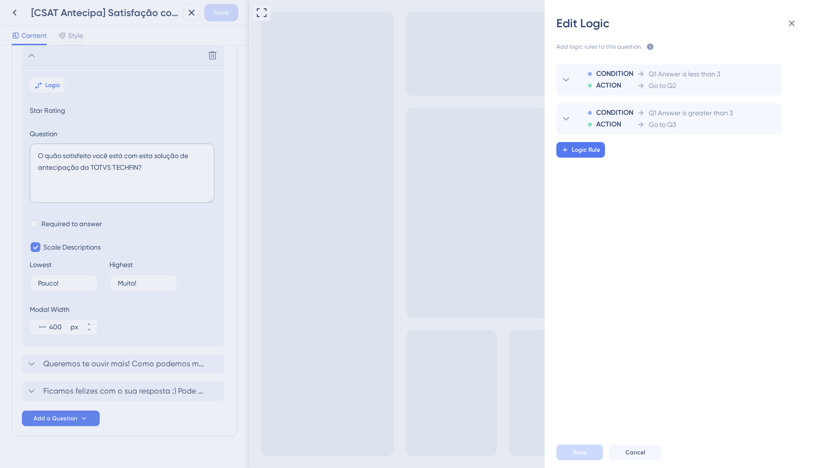
drag, startPoint x: 30, startPoint y: 69, endPoint x: 34, endPoint y: 60, distance: 10.0
click at [31, 69] on div "Edit Logic Add logic rules to this question. The rules will apply after this qu…" at bounding box center [408, 234] width 817 height 468
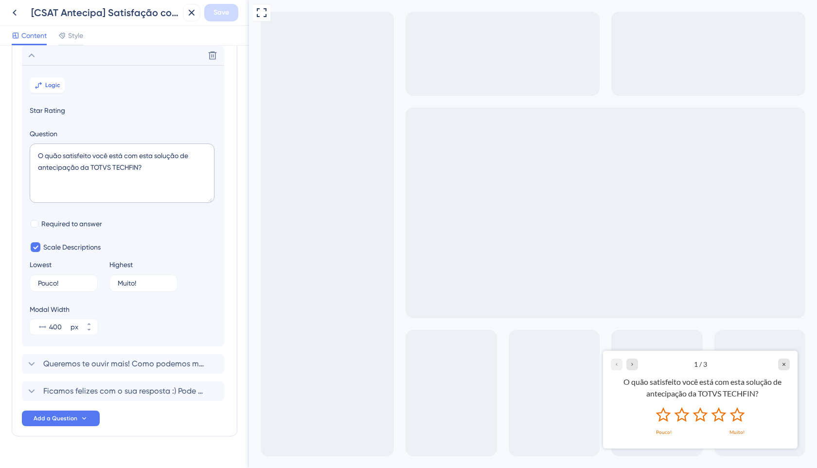
click at [34, 59] on icon at bounding box center [32, 56] width 12 height 12
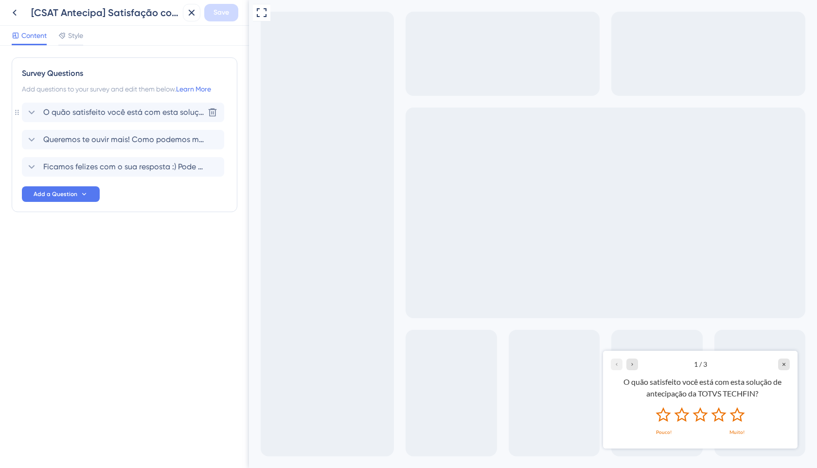
scroll to position [0, 0]
drag, startPoint x: 70, startPoint y: 172, endPoint x: 77, endPoint y: 175, distance: 7.4
click at [70, 172] on span "Ficamos felizes com o sua resposta :) Pode nos dizer o que você mais gosta na n…" at bounding box center [123, 167] width 160 height 12
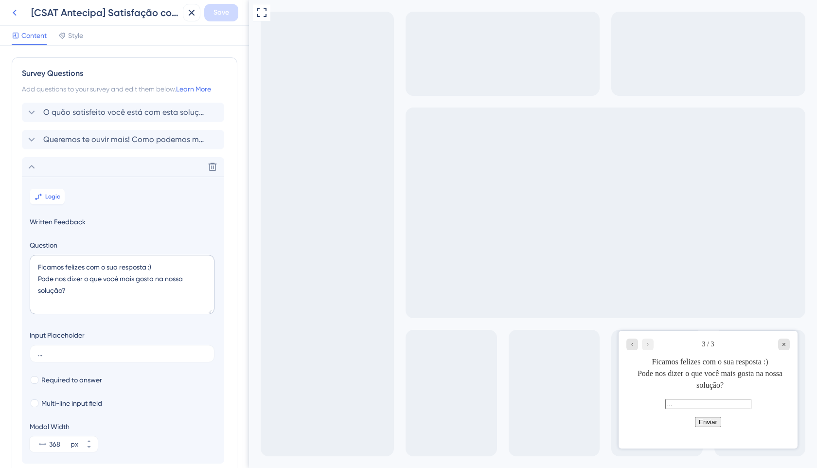
click at [11, 18] on icon at bounding box center [15, 13] width 12 height 12
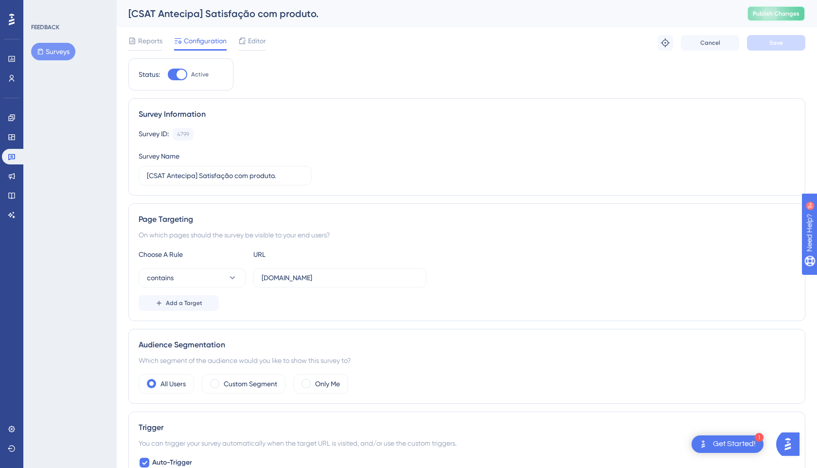
click at [783, 15] on span "Publish Changes" at bounding box center [776, 14] width 47 height 8
click at [412, 160] on div "Survey ID: 4799 Copy Survey Name [CSAT Antecipa] Satisfação com produto." at bounding box center [467, 155] width 656 height 57
